Goal: Transaction & Acquisition: Purchase product/service

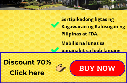
scroll to position [102, 0]
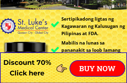
click at [81, 71] on p "BUY NOW" at bounding box center [97, 68] width 54 height 15
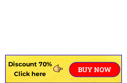
scroll to position [5533, 0]
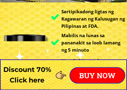
scroll to position [110, 0]
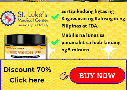
click at [100, 21] on h3 "Sertipikadong ligtas ng Kagawaran ng Kalusugan ng Pilipinas at FDA." at bounding box center [94, 19] width 67 height 22
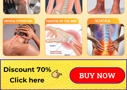
scroll to position [1542, 0]
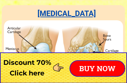
scroll to position [1732, 0]
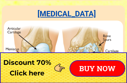
click at [104, 15] on div at bounding box center [63, 46] width 123 height 82
click at [96, 14] on h2 "[MEDICAL_DATA]" at bounding box center [66, 14] width 69 height 12
click at [87, 18] on h2 "[MEDICAL_DATA]" at bounding box center [66, 14] width 69 height 12
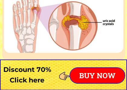
scroll to position [1849, 0]
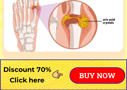
click at [74, 83] on p "BUY NOW" at bounding box center [97, 75] width 54 height 15
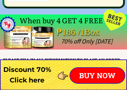
scroll to position [4746, 0]
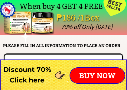
click at [113, 46] on h2 "PLEASE FILL IN ALL INFORMATION TO PLACE AN ORDER" at bounding box center [64, 45] width 123 height 7
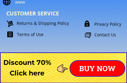
scroll to position [5371, 0]
